Goal: Task Accomplishment & Management: Manage account settings

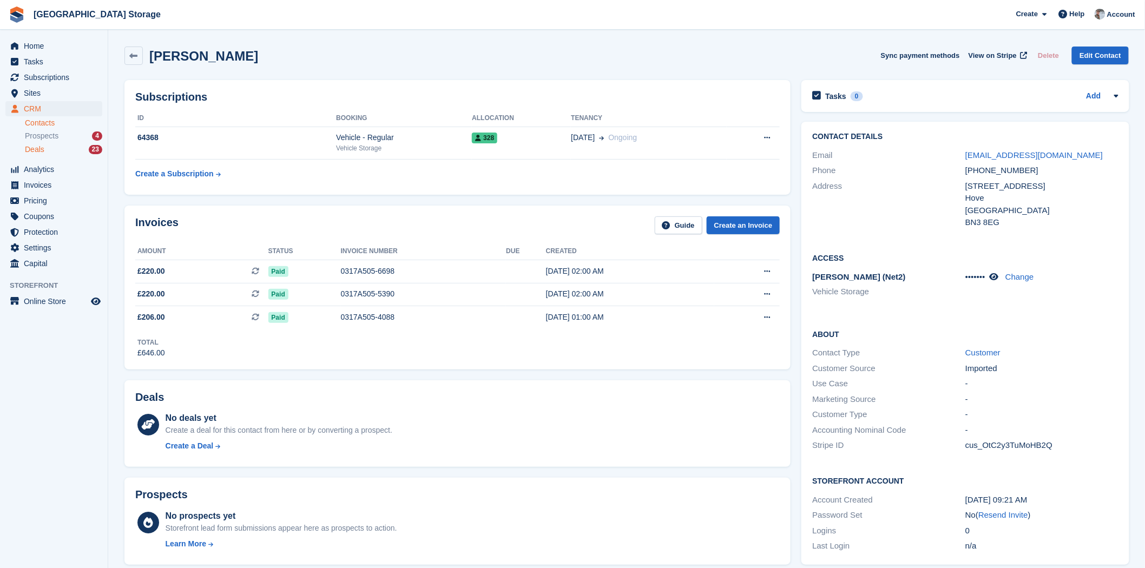
click at [50, 147] on div "Deals 23" at bounding box center [63, 150] width 77 height 10
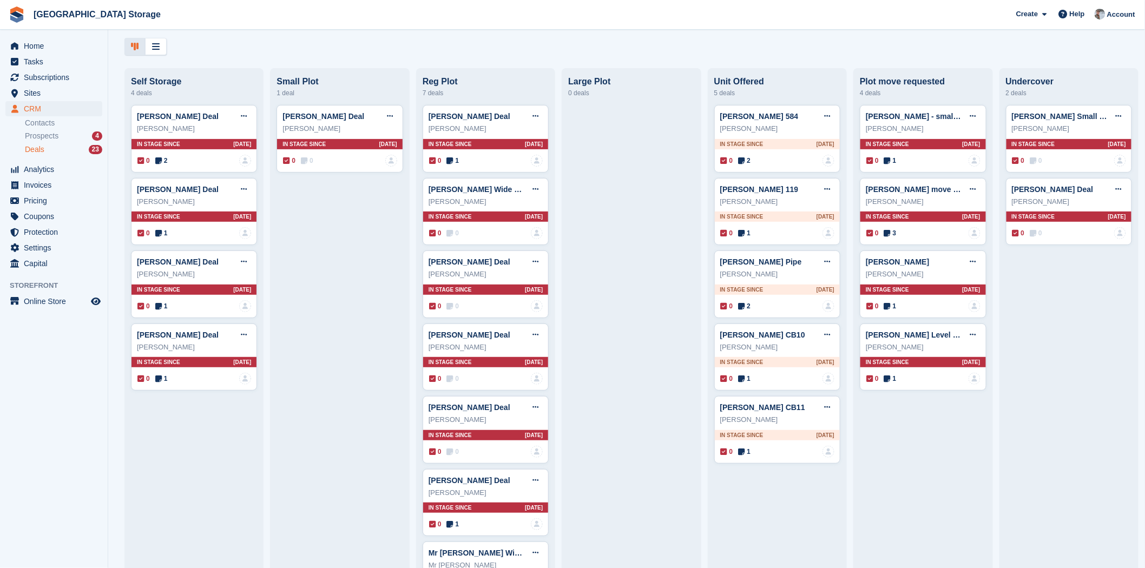
scroll to position [103, 0]
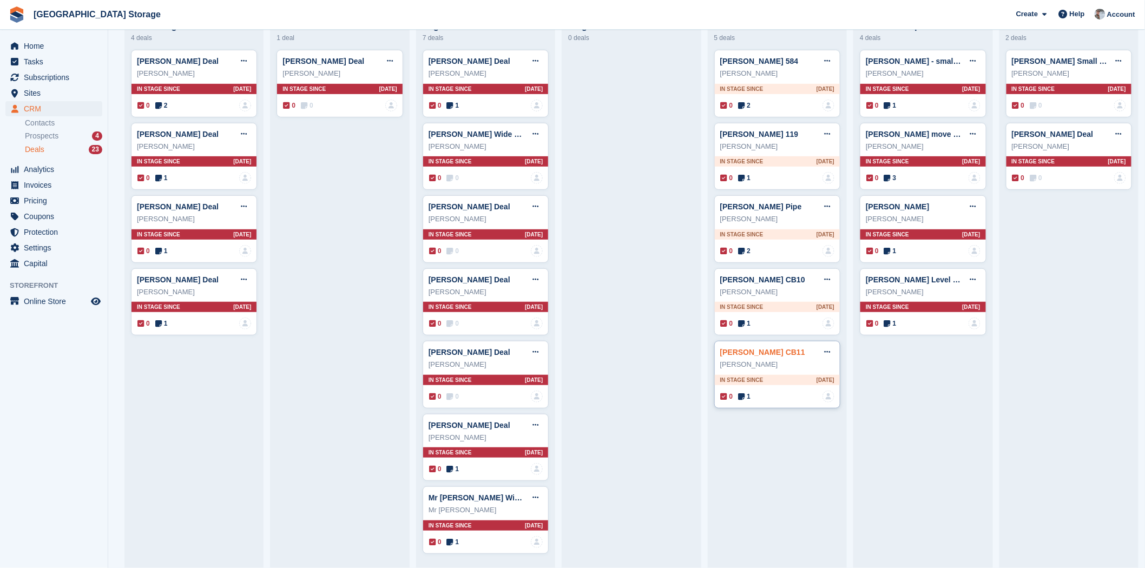
click at [770, 349] on link "Mr Andrew Patrick Monks CB11" at bounding box center [762, 352] width 85 height 9
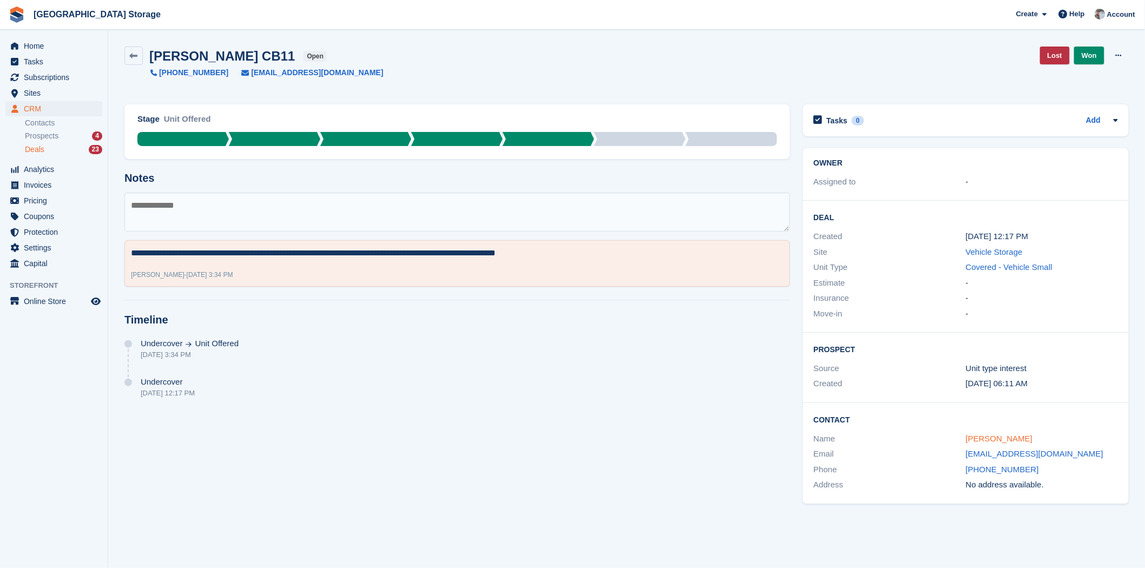
click at [1009, 442] on link "Mr Andrew Patrick Monks" at bounding box center [999, 438] width 67 height 9
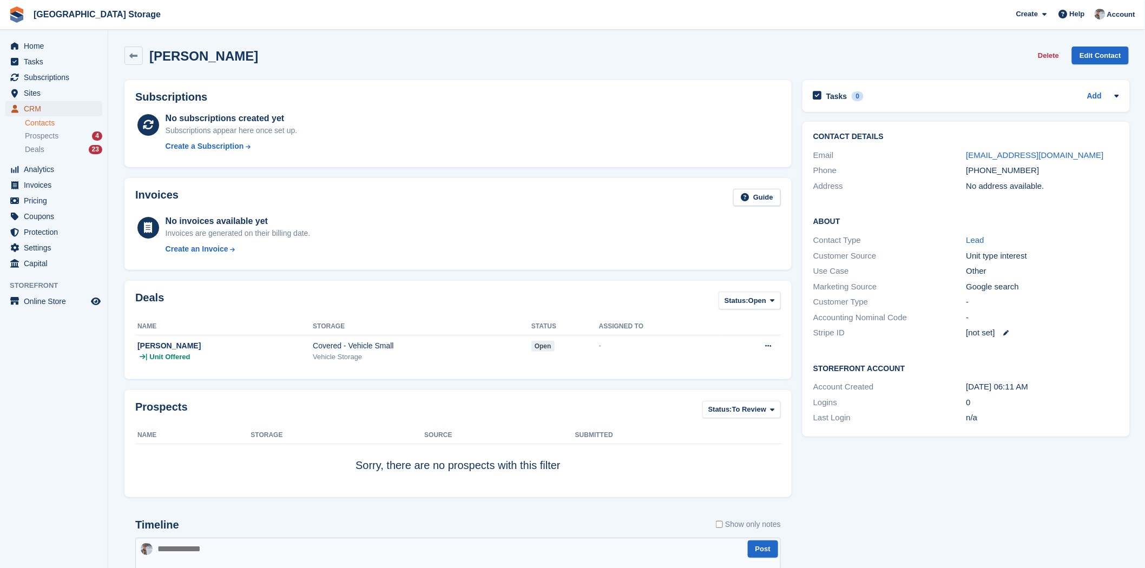
click at [61, 111] on span "CRM" at bounding box center [56, 108] width 65 height 15
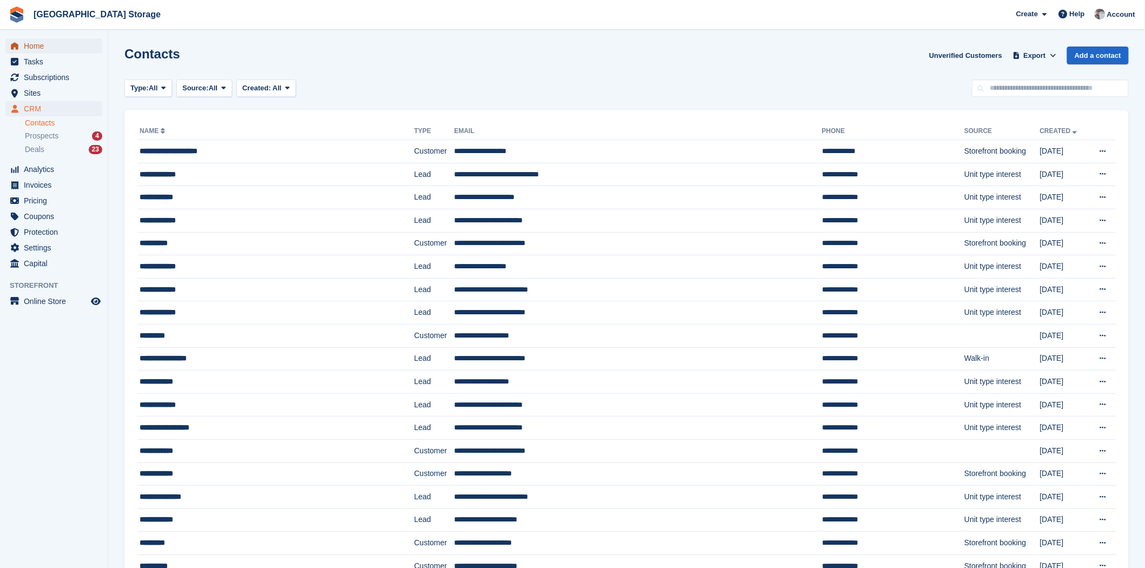
click at [41, 45] on span "Home" at bounding box center [56, 45] width 65 height 15
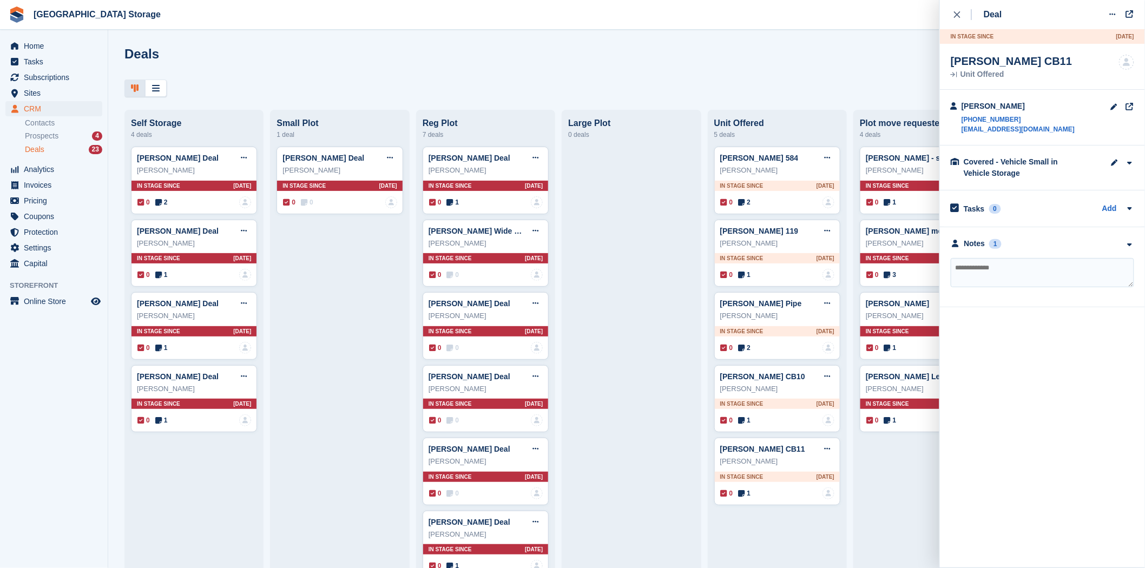
scroll to position [60, 0]
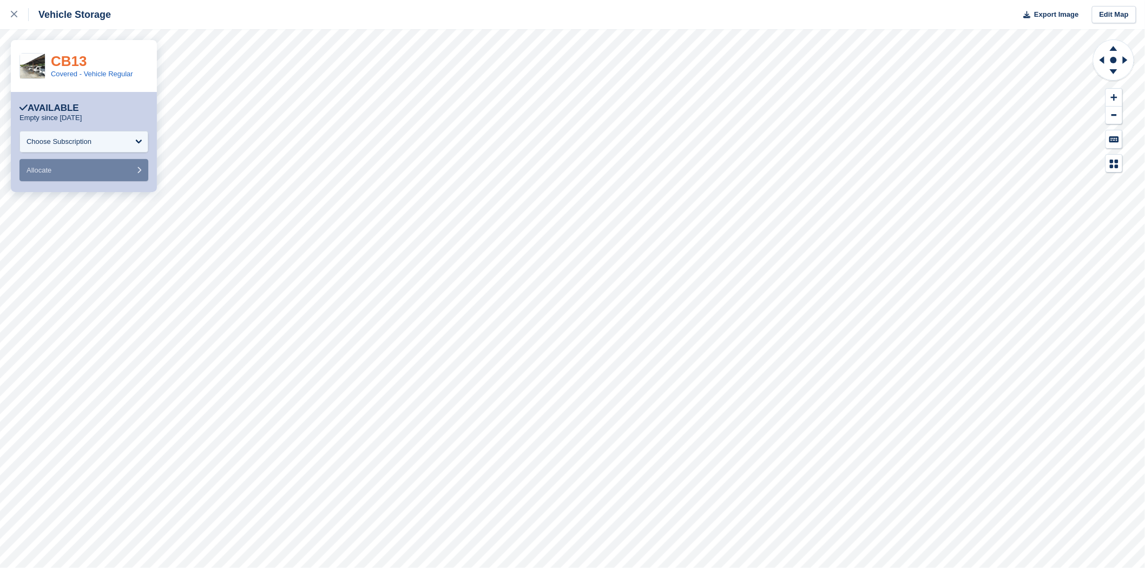
click at [65, 61] on link "CB13" at bounding box center [69, 61] width 36 height 16
click at [74, 67] on link "CB10" at bounding box center [69, 61] width 36 height 16
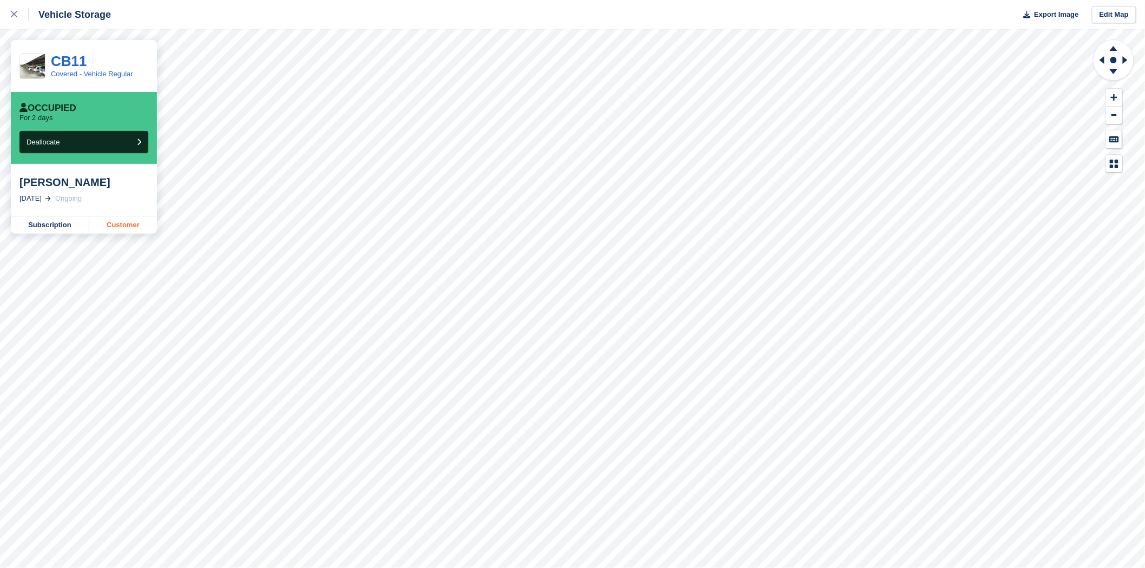
click at [122, 222] on link "Customer" at bounding box center [123, 225] width 68 height 17
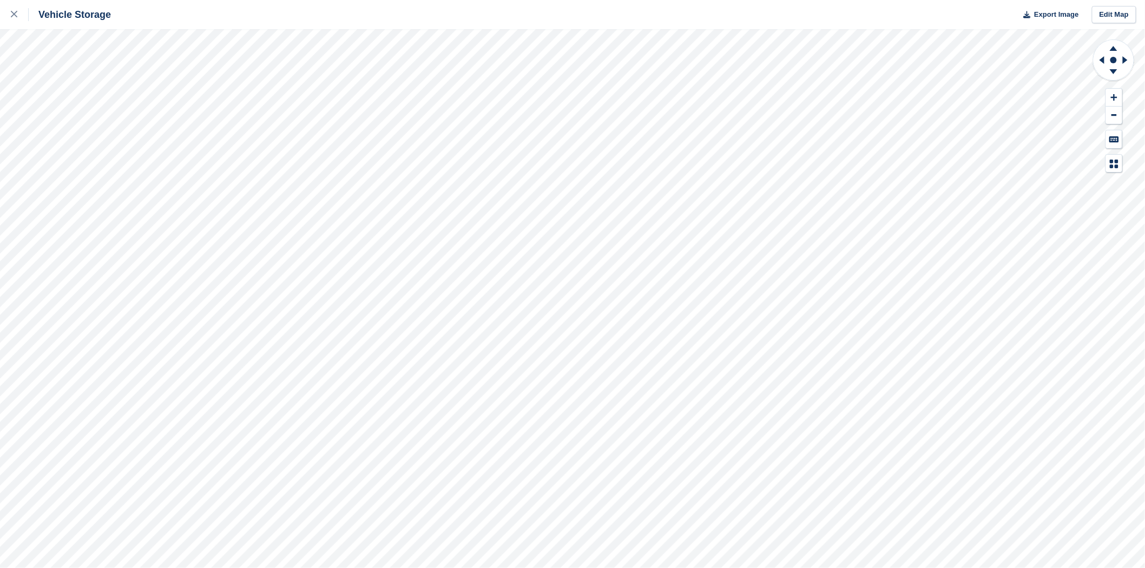
click at [298, 2] on div "Vehicle Storage Export Image Edit Map" at bounding box center [572, 284] width 1145 height 568
click at [294, 22] on div "Vehicle Storage Export Image Edit Map" at bounding box center [572, 284] width 1145 height 568
click at [447, 568] on html "Vehicle Storage Export Image Edit Map" at bounding box center [572, 284] width 1145 height 568
click at [19, 15] on div at bounding box center [20, 14] width 18 height 13
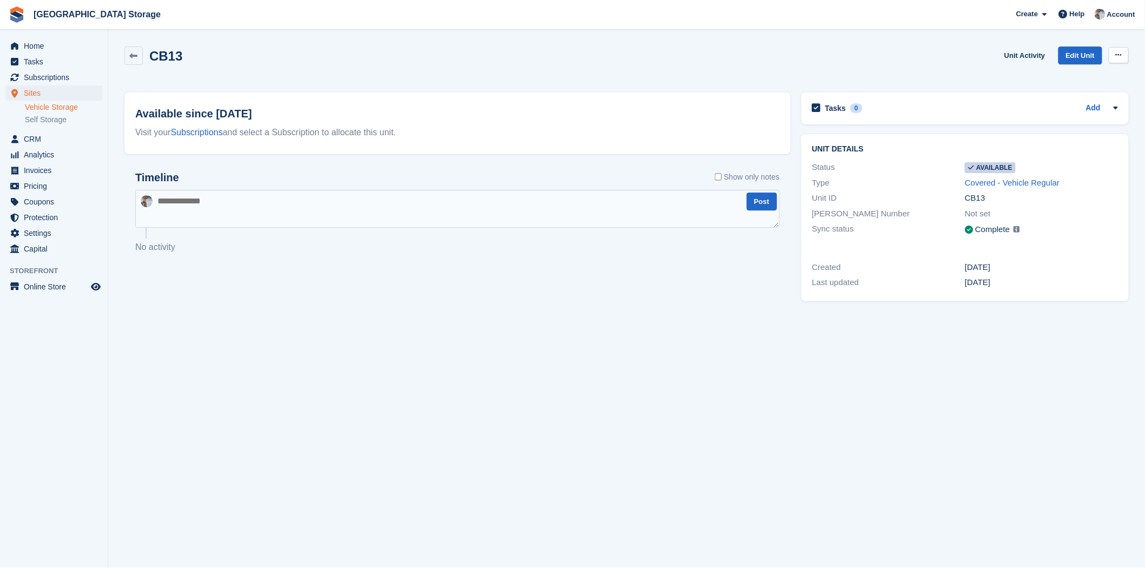
click at [1117, 56] on icon at bounding box center [1119, 54] width 6 height 7
click at [1079, 76] on p "Make unavailable" at bounding box center [1077, 76] width 94 height 14
click at [1116, 58] on icon at bounding box center [1119, 54] width 6 height 7
click at [1094, 74] on p "Make unavailable" at bounding box center [1077, 76] width 94 height 14
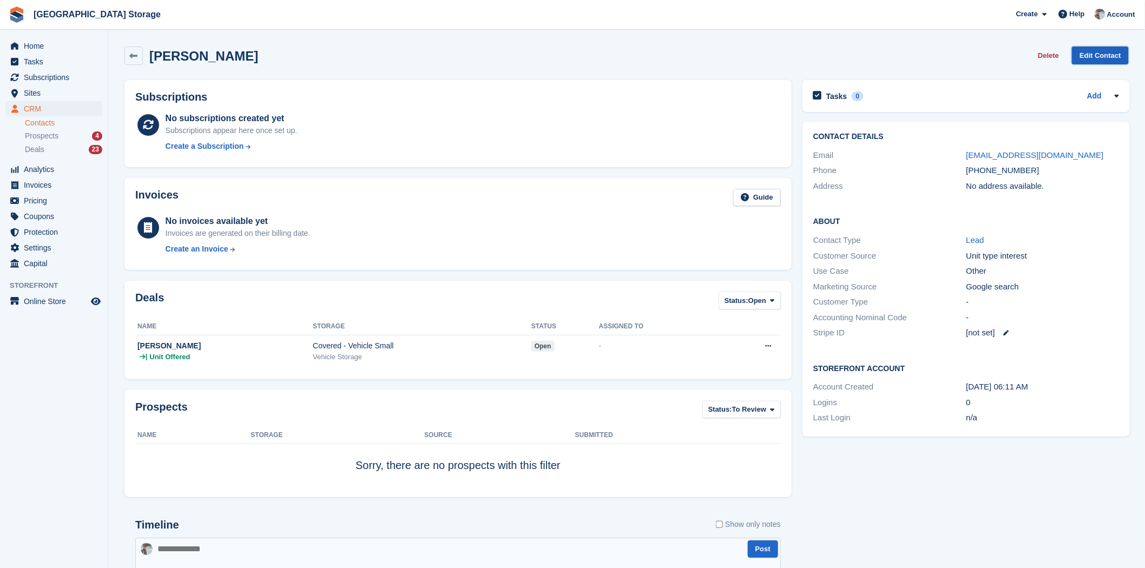
click at [1102, 61] on link "Edit Contact" at bounding box center [1100, 56] width 57 height 18
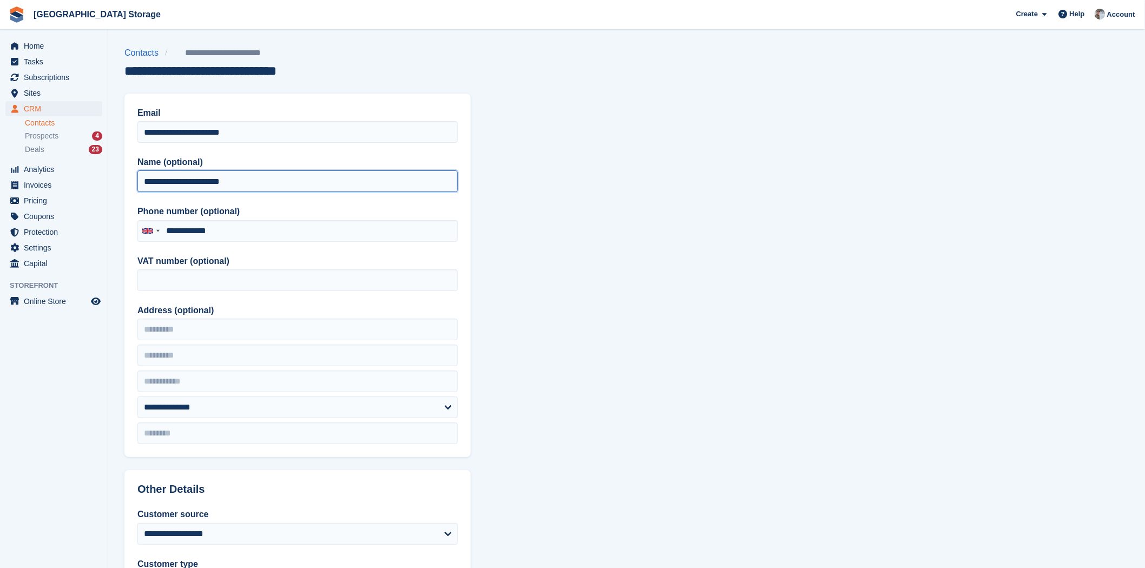
click at [158, 181] on input "**********" at bounding box center [297, 182] width 320 height 22
click at [203, 181] on input "**********" at bounding box center [297, 182] width 320 height 22
type input "**********"
click at [639, 323] on section "**********" at bounding box center [626, 461] width 1037 height 922
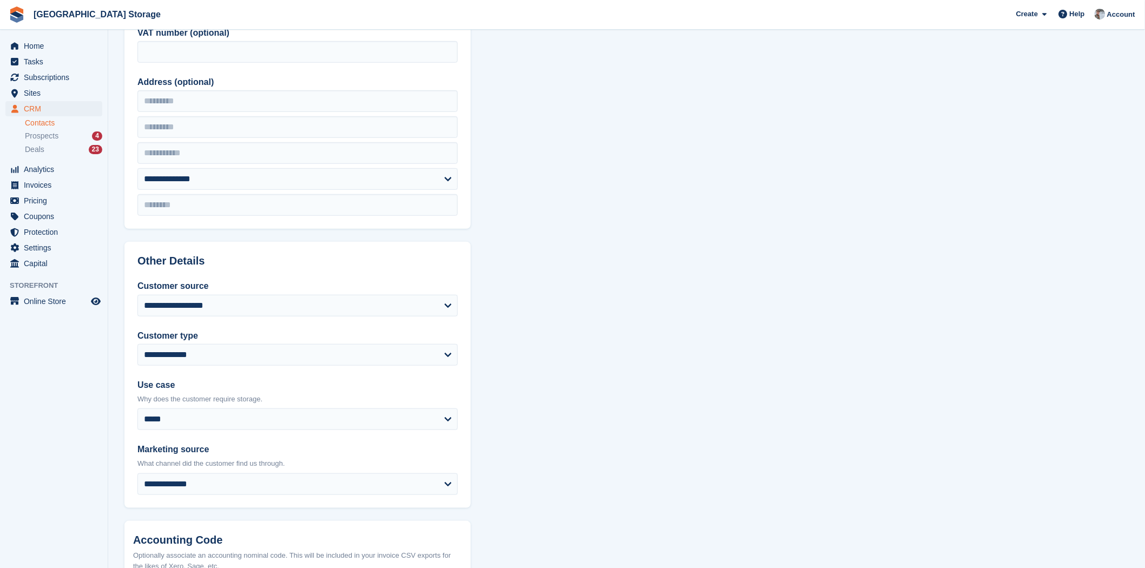
scroll to position [353, 0]
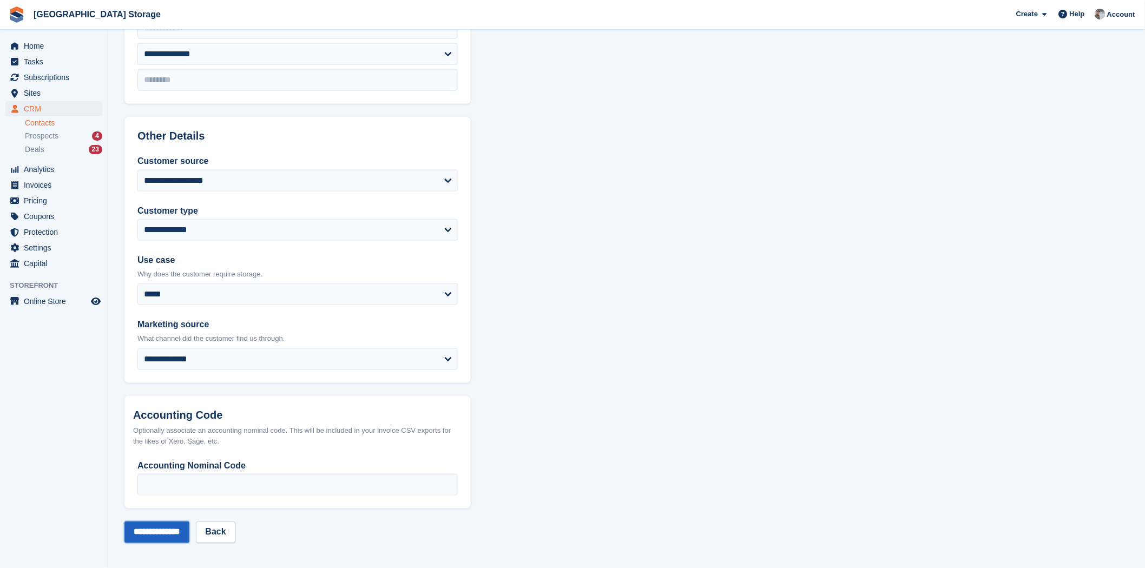
click at [189, 527] on input "**********" at bounding box center [156, 533] width 65 height 22
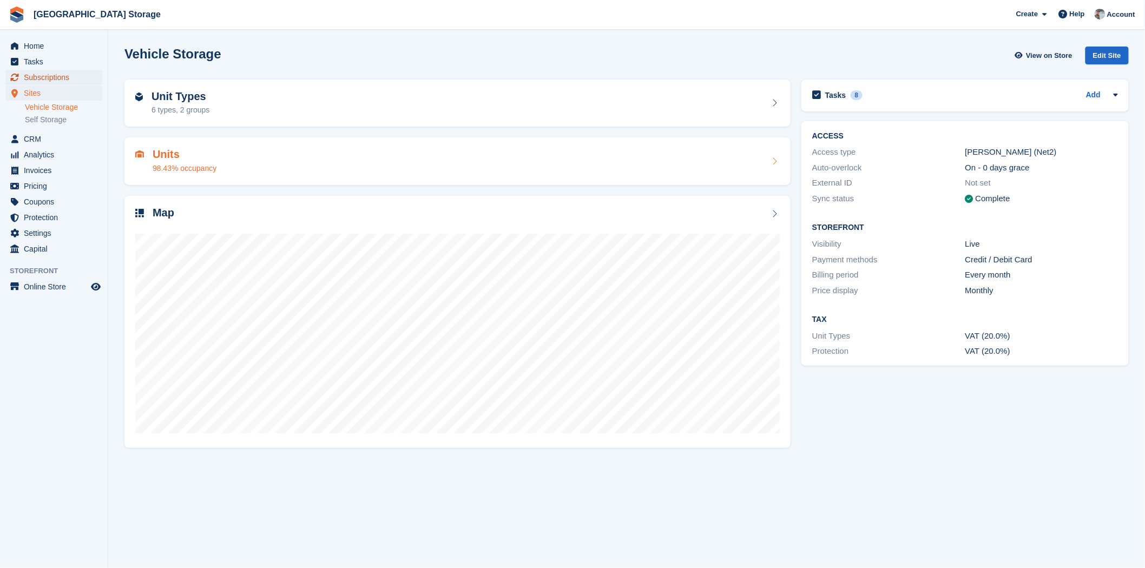
click at [62, 77] on span "Subscriptions" at bounding box center [56, 77] width 65 height 15
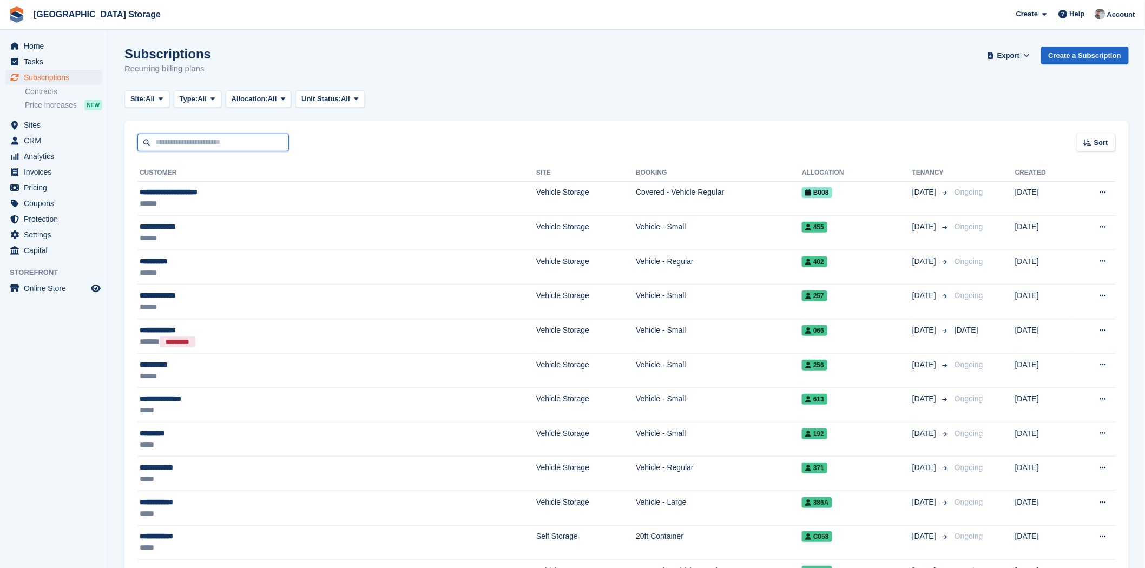
drag, startPoint x: 234, startPoint y: 142, endPoint x: 233, endPoint y: 134, distance: 8.2
click at [234, 142] on input "text" at bounding box center [213, 143] width 152 height 18
type input "*****"
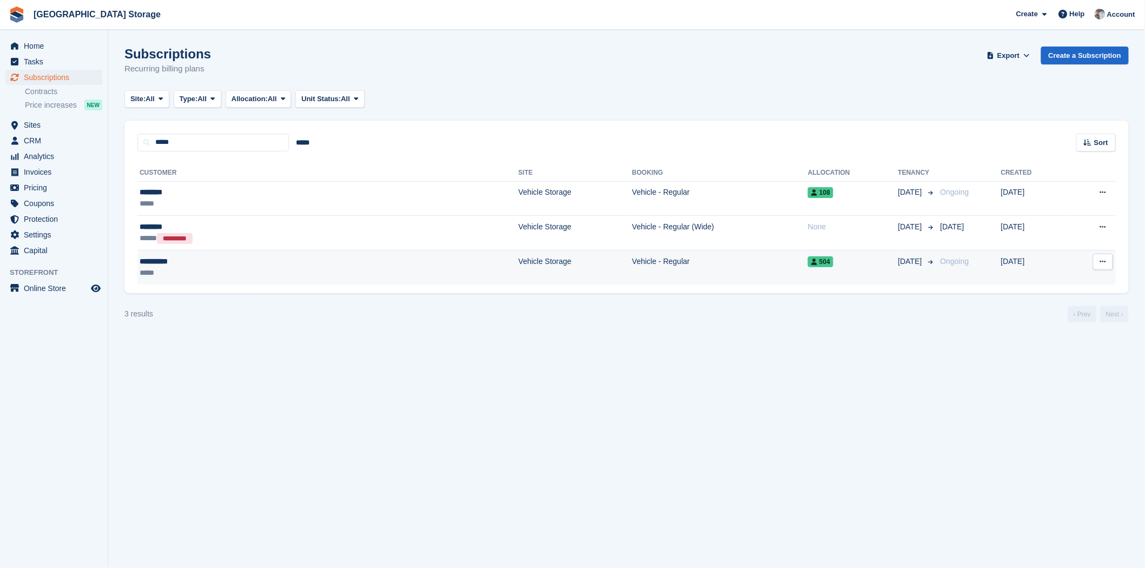
click at [222, 263] on div "**********" at bounding box center [228, 261] width 176 height 11
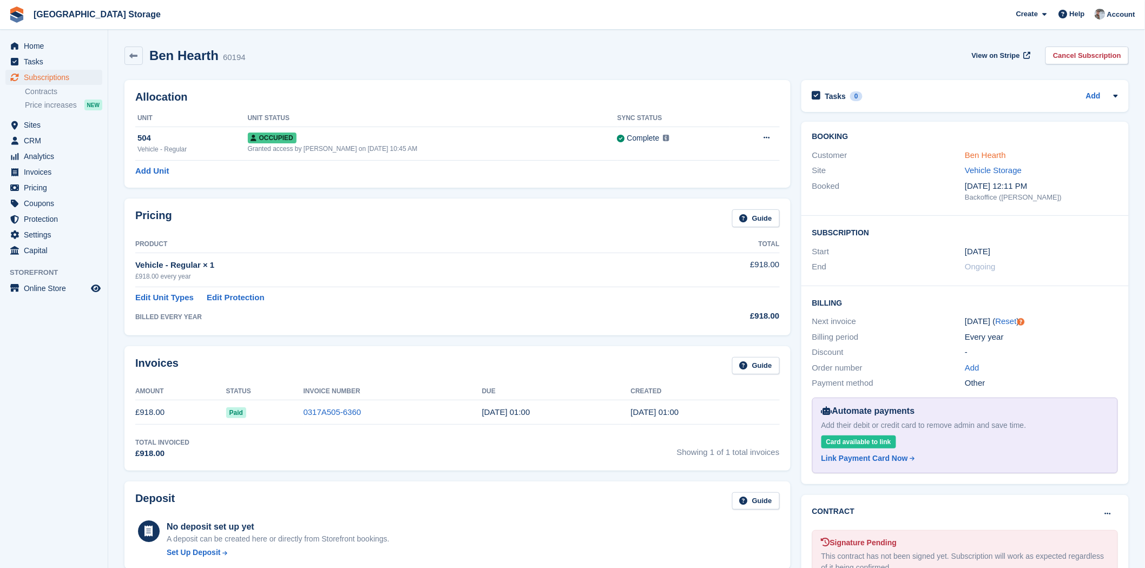
click at [1003, 157] on link "Ben Hearth" at bounding box center [985, 154] width 41 height 9
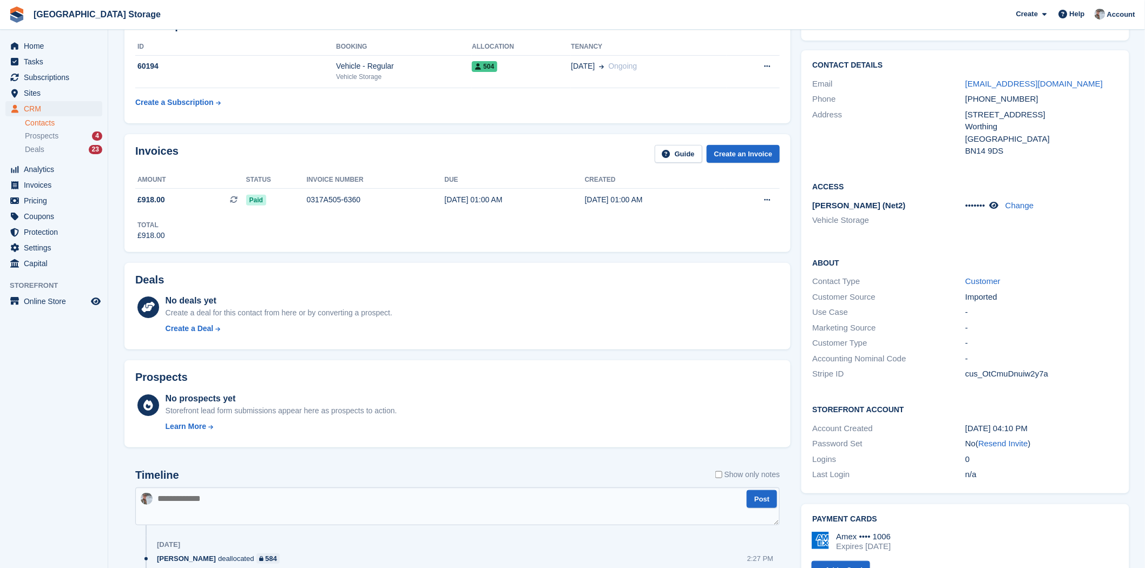
scroll to position [180, 0]
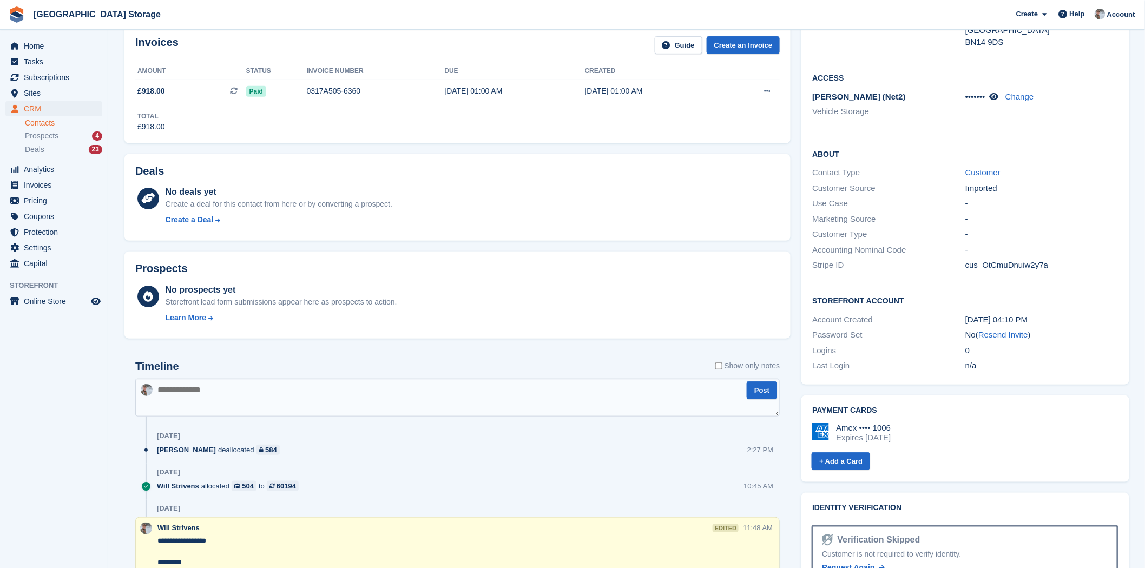
click at [369, 392] on textarea at bounding box center [457, 398] width 645 height 38
paste textarea "**********"
type textarea "**********"
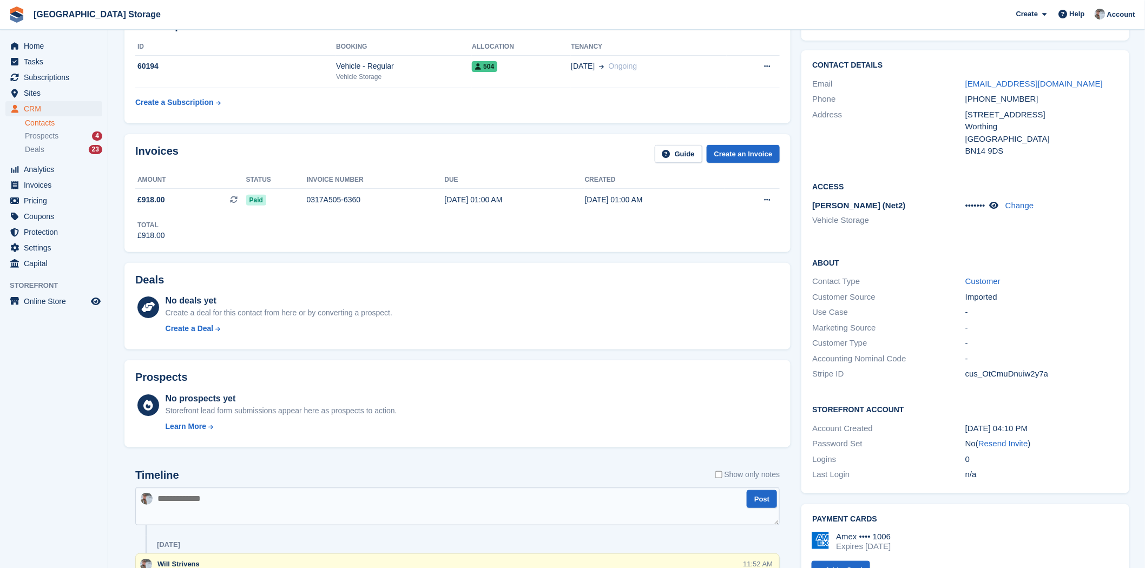
scroll to position [0, 0]
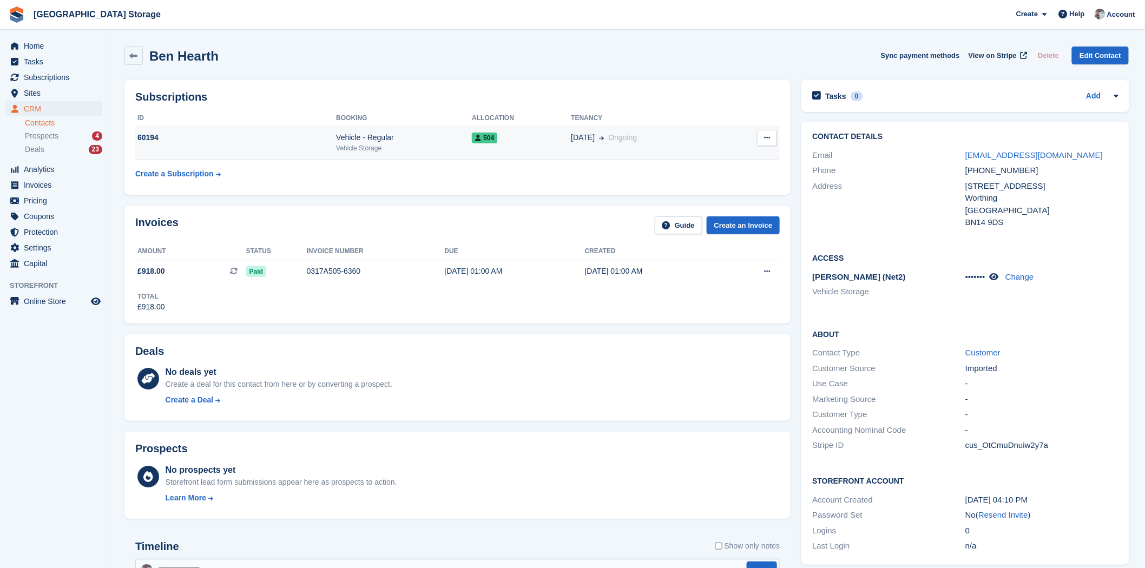
click at [490, 155] on td "504" at bounding box center [521, 143] width 99 height 33
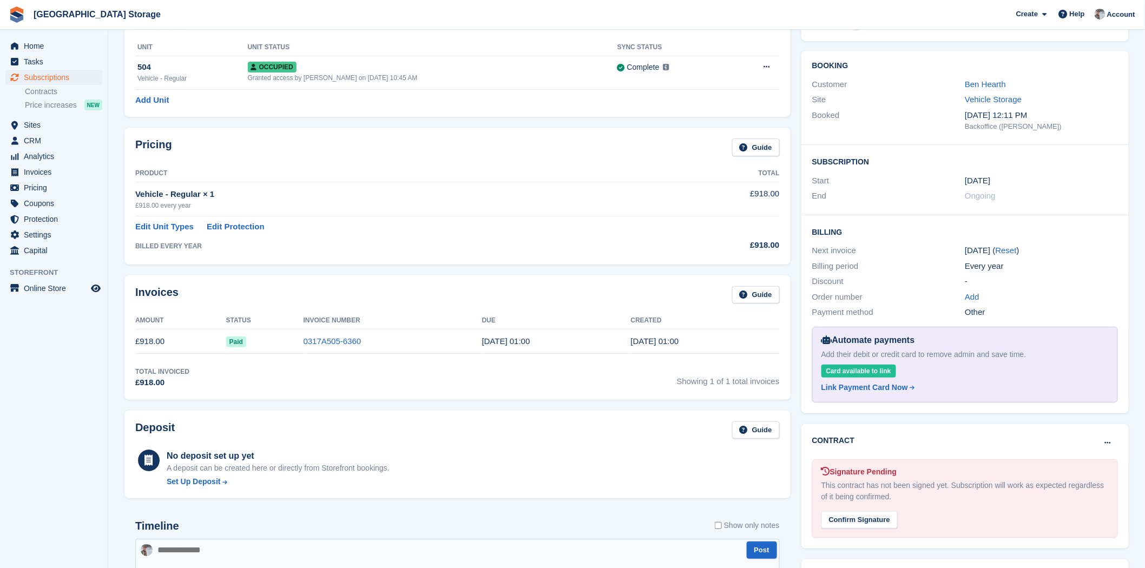
scroll to position [240, 0]
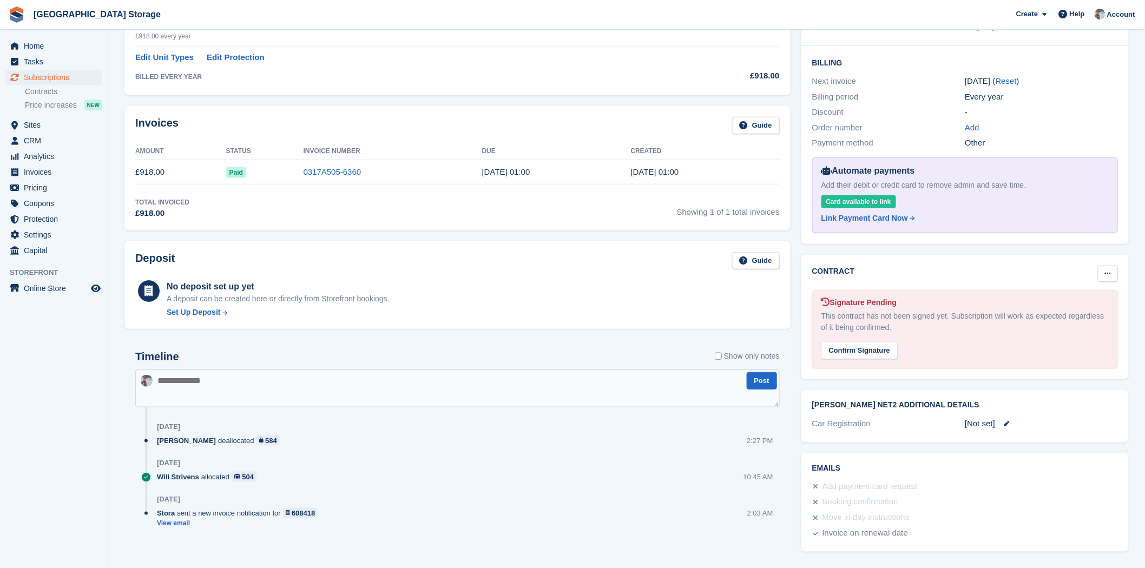
click at [1111, 272] on icon at bounding box center [1108, 273] width 6 height 7
click at [1033, 297] on p "Mark as N/A" at bounding box center [1066, 295] width 94 height 14
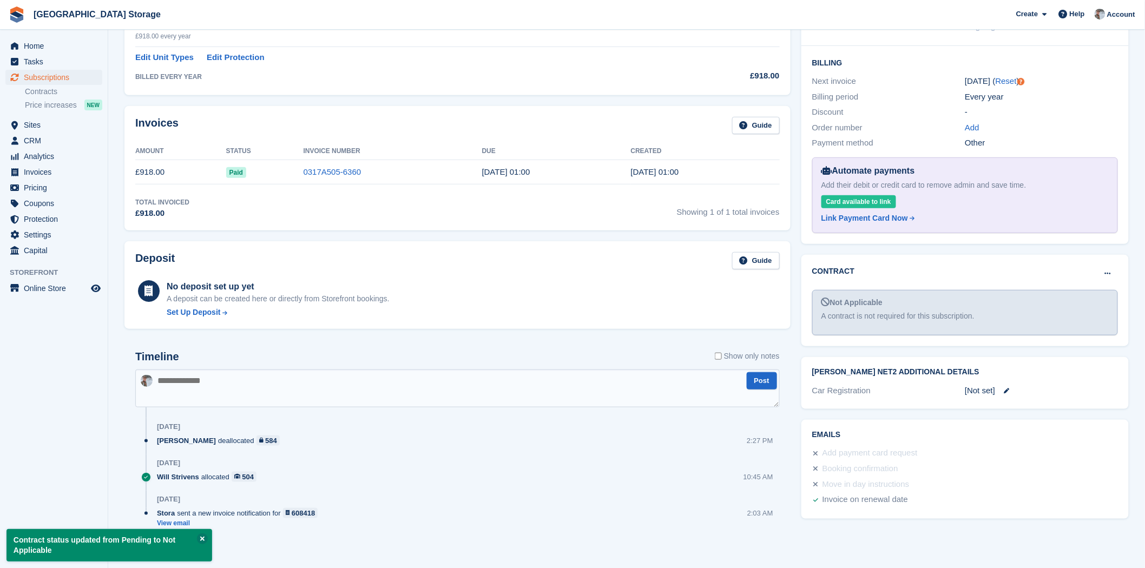
scroll to position [0, 0]
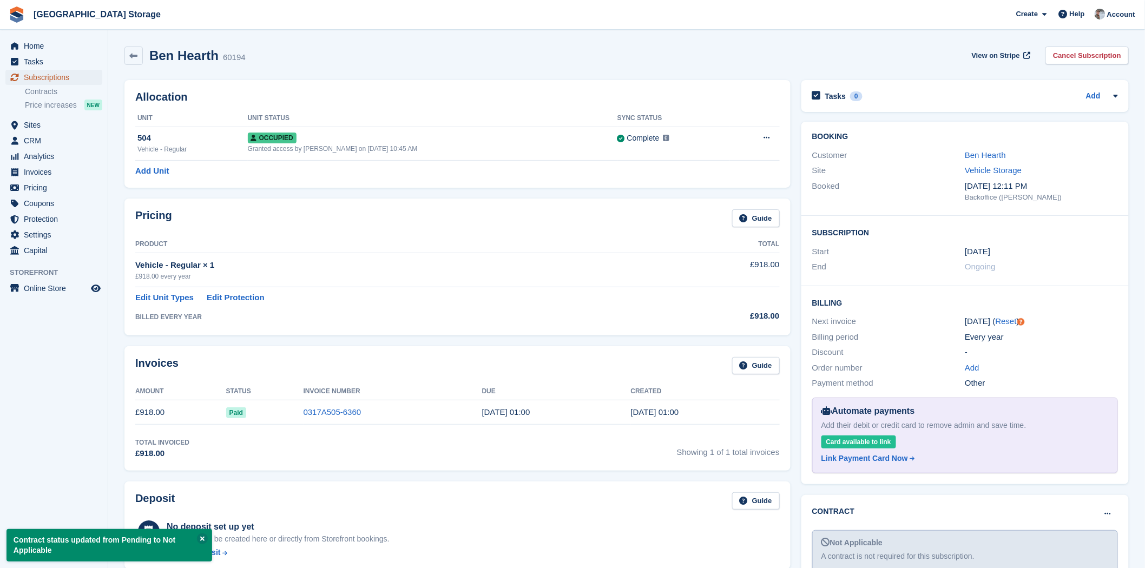
click at [80, 72] on span "Subscriptions" at bounding box center [56, 77] width 65 height 15
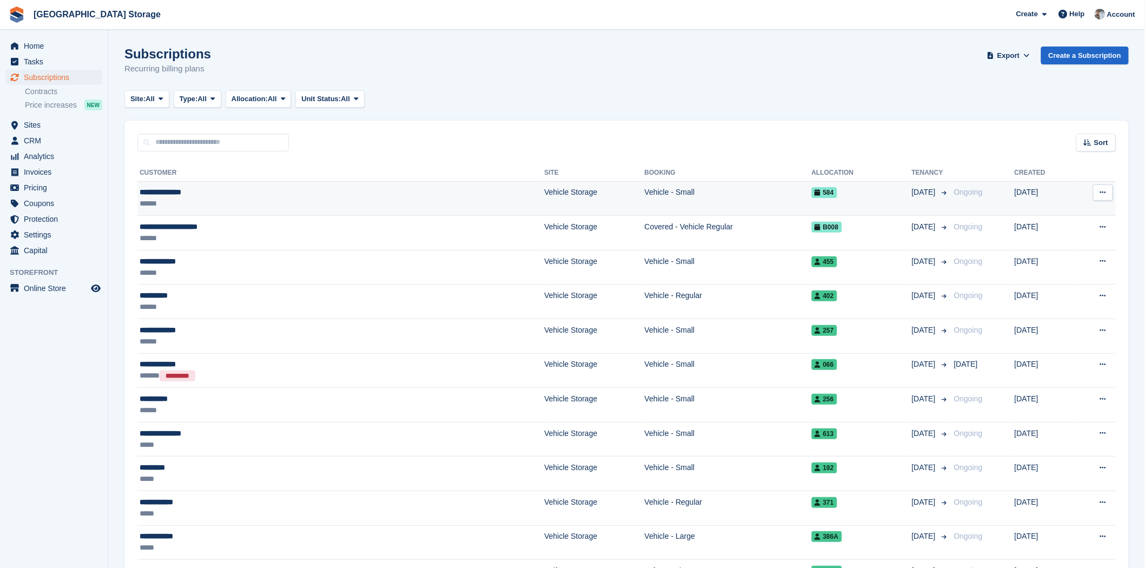
drag, startPoint x: 669, startPoint y: 192, endPoint x: 674, endPoint y: 196, distance: 7.3
click at [669, 192] on td "Vehicle - Small" at bounding box center [728, 198] width 167 height 35
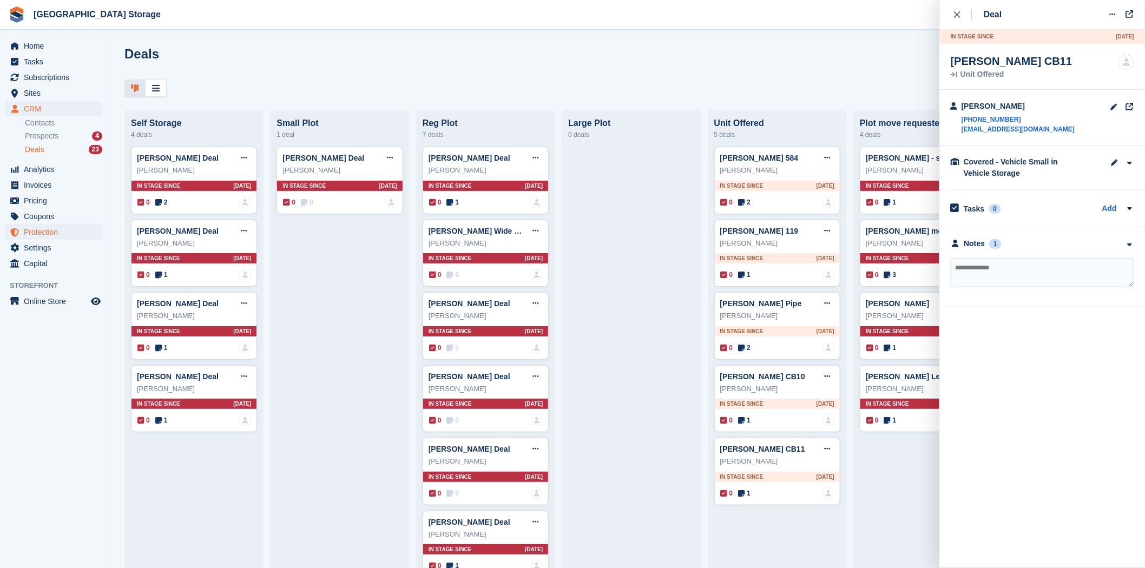
scroll to position [60, 0]
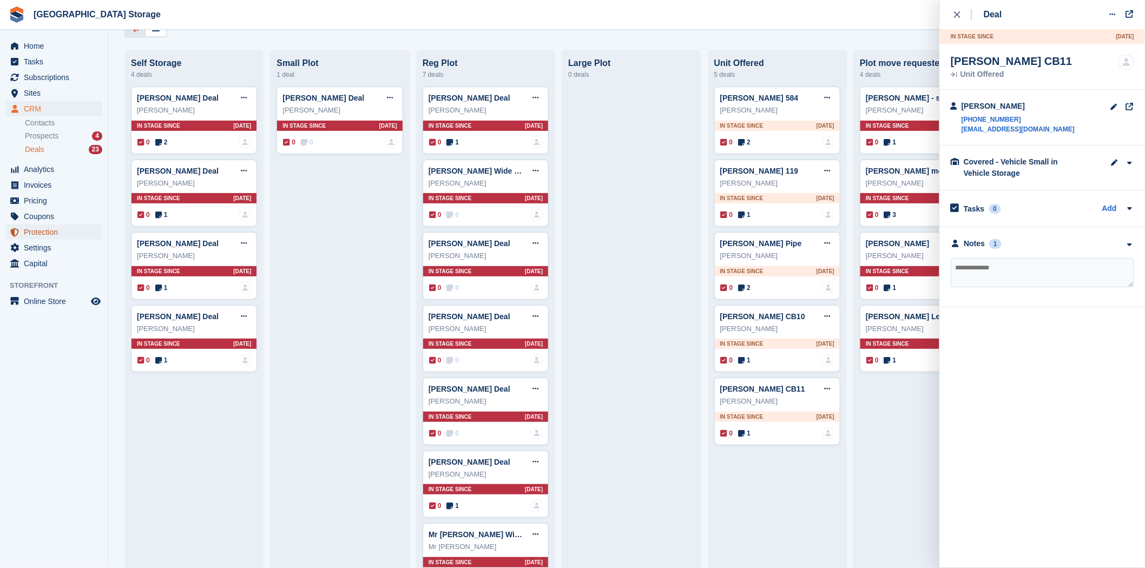
click at [51, 232] on span "Protection" at bounding box center [56, 232] width 65 height 15
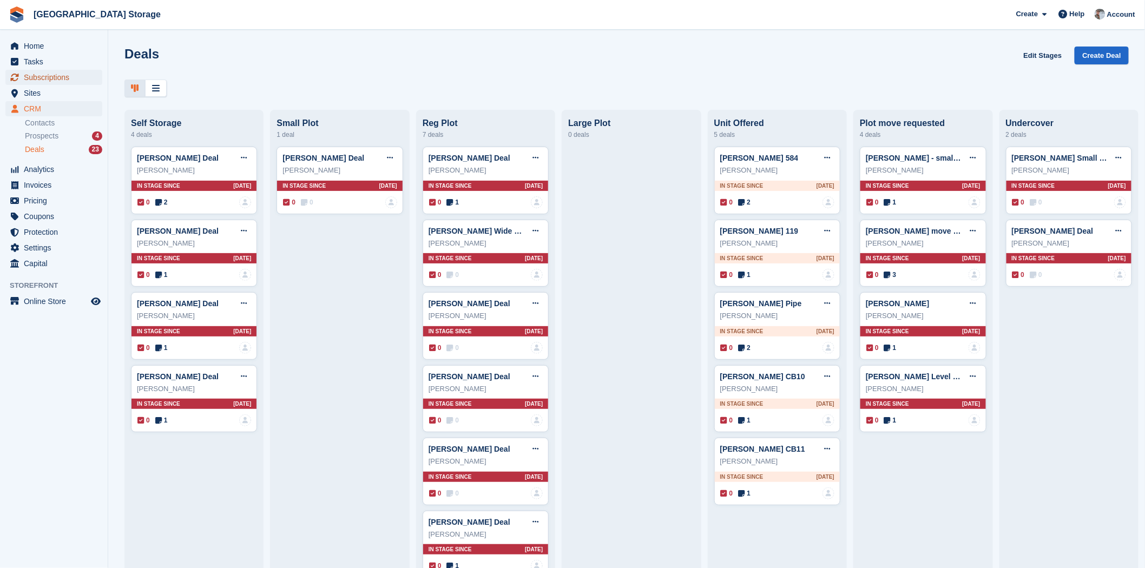
click at [52, 76] on span "Subscriptions" at bounding box center [56, 77] width 65 height 15
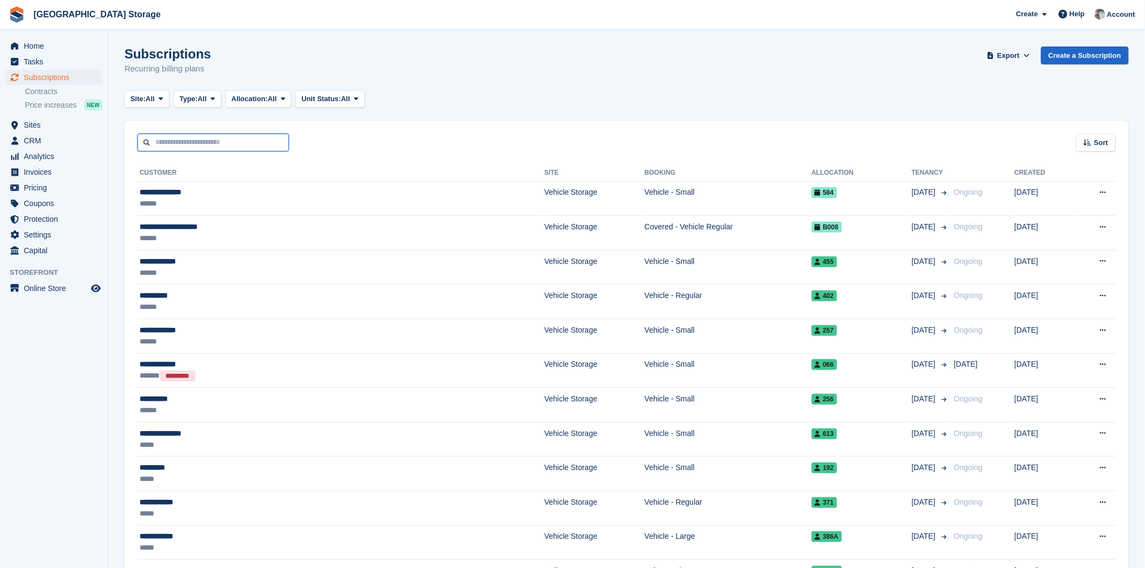
click at [208, 145] on input "text" at bounding box center [213, 143] width 152 height 18
type input "****"
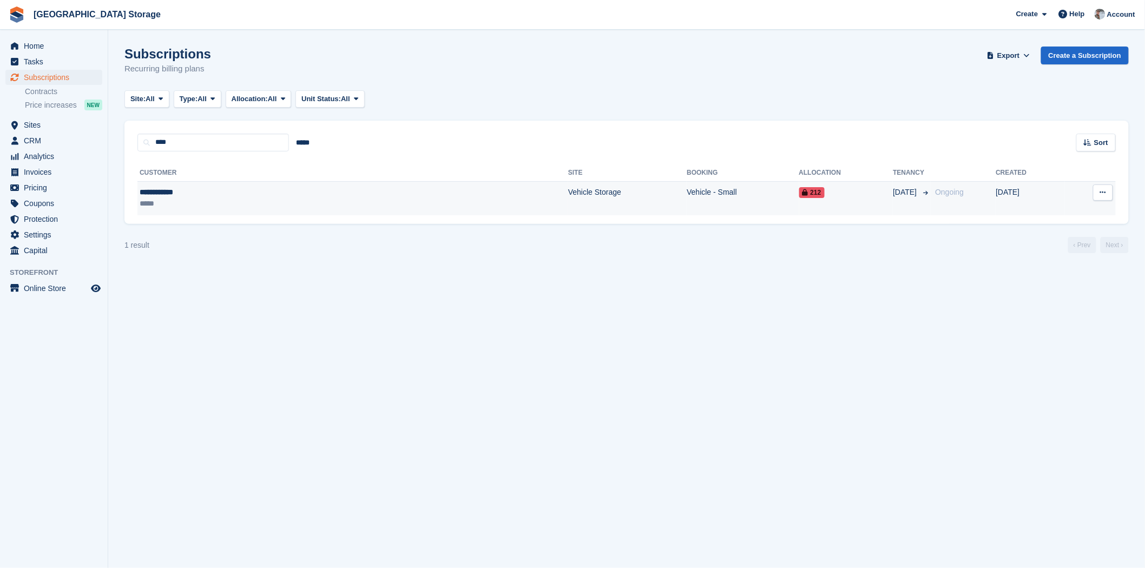
click at [687, 197] on td "Vehicle - Small" at bounding box center [743, 198] width 112 height 34
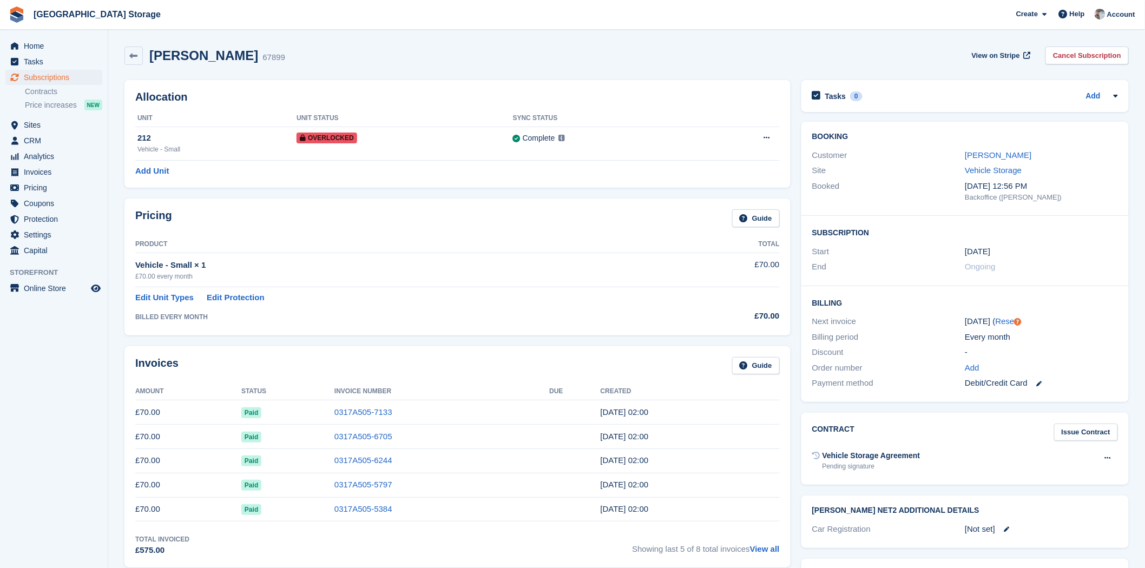
click at [141, 28] on span "[GEOGRAPHIC_DATA] Storage Create Subscription Invoice Contact Deal Discount Pag…" at bounding box center [572, 14] width 1145 height 29
